Goal: Task Accomplishment & Management: Use online tool/utility

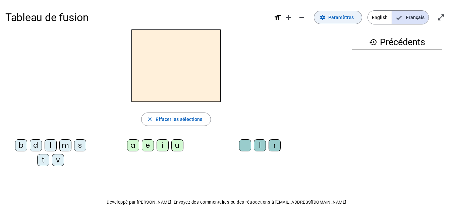
click at [340, 21] on span at bounding box center [339, 17] width 48 height 16
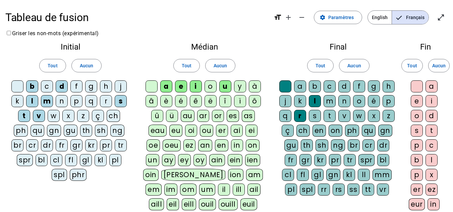
click at [311, 112] on div "s" at bounding box center [315, 116] width 12 height 12
click at [303, 115] on div "r" at bounding box center [300, 116] width 12 height 12
click at [184, 86] on div "e" at bounding box center [181, 87] width 12 height 12
click at [196, 85] on div "i" at bounding box center [196, 87] width 12 height 12
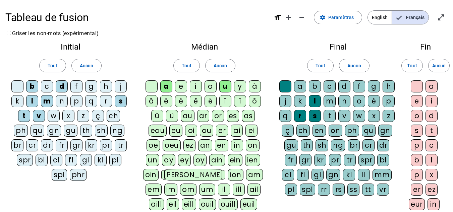
click at [232, 86] on letter-bubble "u" at bounding box center [227, 88] width 15 height 15
click at [301, 113] on div "r" at bounding box center [300, 116] width 12 height 12
click at [80, 100] on div "p" at bounding box center [76, 101] width 12 height 12
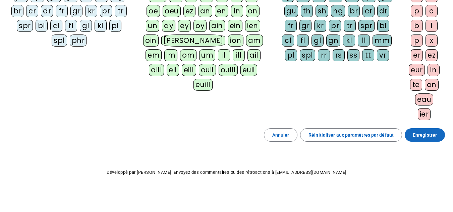
click at [422, 138] on span "Enregistrer" at bounding box center [425, 135] width 24 height 8
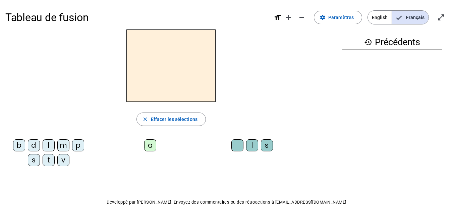
click at [63, 147] on div "m" at bounding box center [63, 146] width 12 height 12
click at [147, 144] on div "a" at bounding box center [150, 146] width 12 height 12
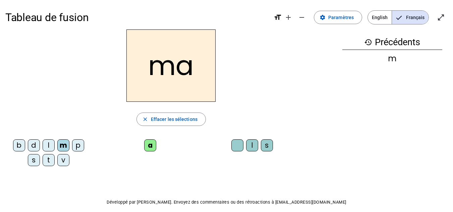
click at [51, 159] on div "t" at bounding box center [49, 160] width 12 height 12
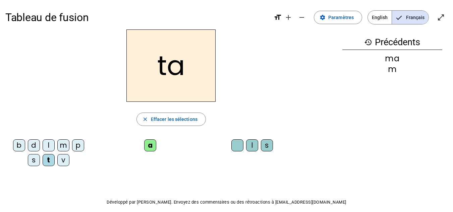
click at [47, 145] on div "l" at bounding box center [49, 146] width 12 height 12
click at [269, 144] on div "s" at bounding box center [267, 146] width 12 height 12
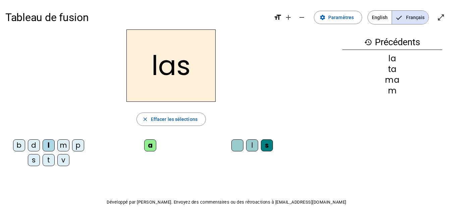
click at [78, 146] on div "p" at bounding box center [78, 146] width 12 height 12
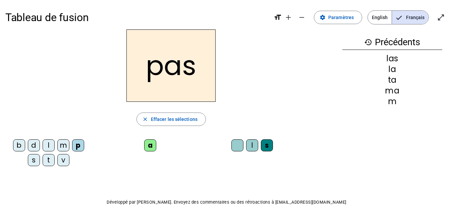
click at [48, 165] on div "t" at bounding box center [49, 160] width 12 height 12
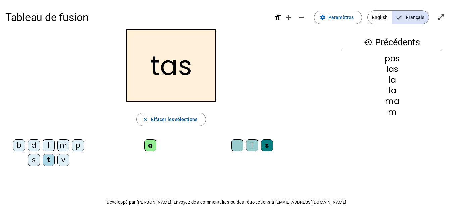
click at [239, 149] on div at bounding box center [238, 146] width 12 height 12
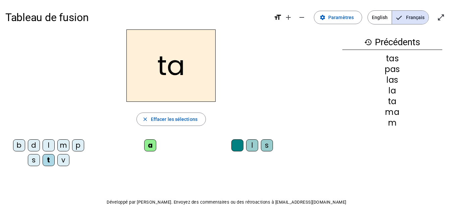
click at [38, 160] on div "s" at bounding box center [34, 160] width 12 height 12
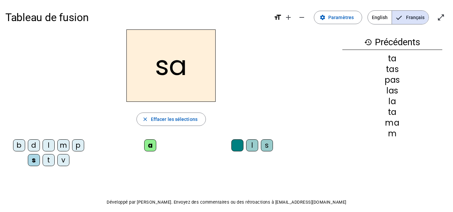
click at [251, 149] on div "l" at bounding box center [252, 146] width 12 height 12
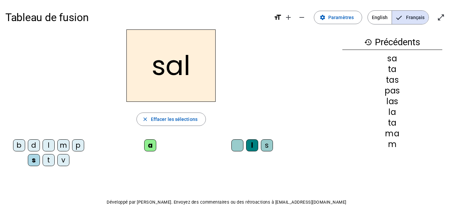
click at [68, 143] on div "m" at bounding box center [63, 146] width 12 height 12
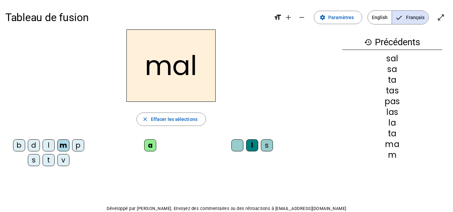
click at [18, 143] on div "b" at bounding box center [19, 146] width 12 height 12
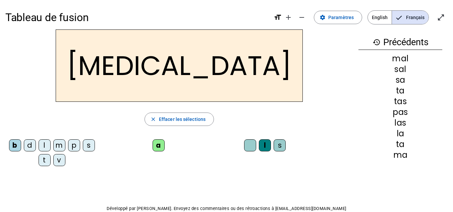
click at [274, 144] on div "s" at bounding box center [280, 146] width 12 height 12
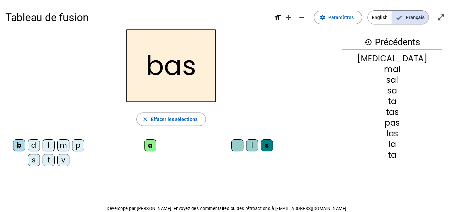
click at [75, 145] on div "p" at bounding box center [78, 146] width 12 height 12
